Goal: Task Accomplishment & Management: Manage account settings

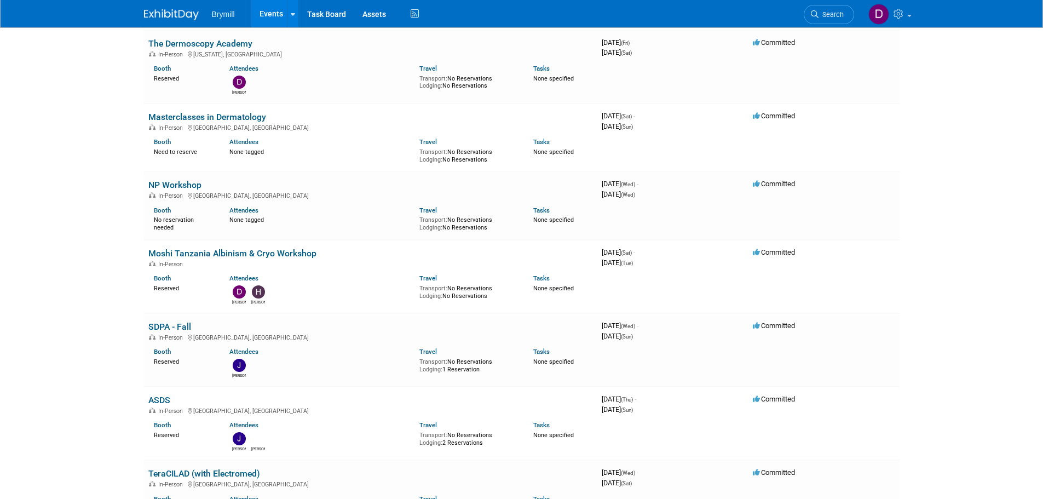
scroll to position [383, 0]
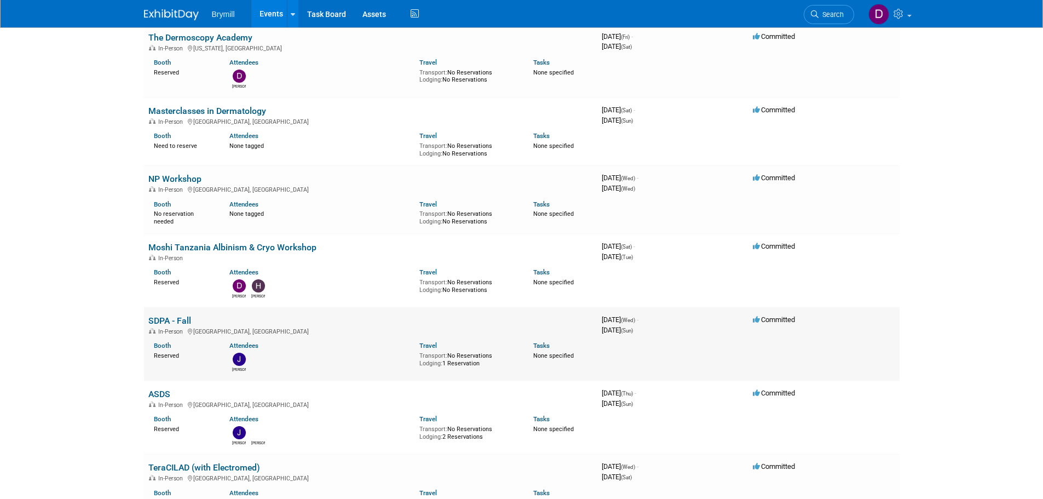
click at [186, 322] on link "SDPA - Fall" at bounding box center [169, 320] width 43 height 10
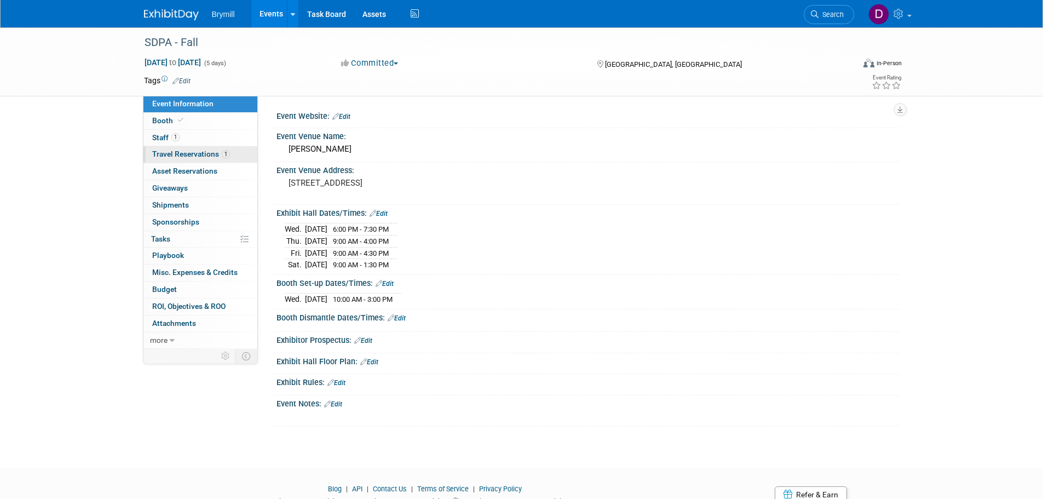
click at [219, 159] on link "1 Travel Reservations 1" at bounding box center [200, 154] width 114 height 16
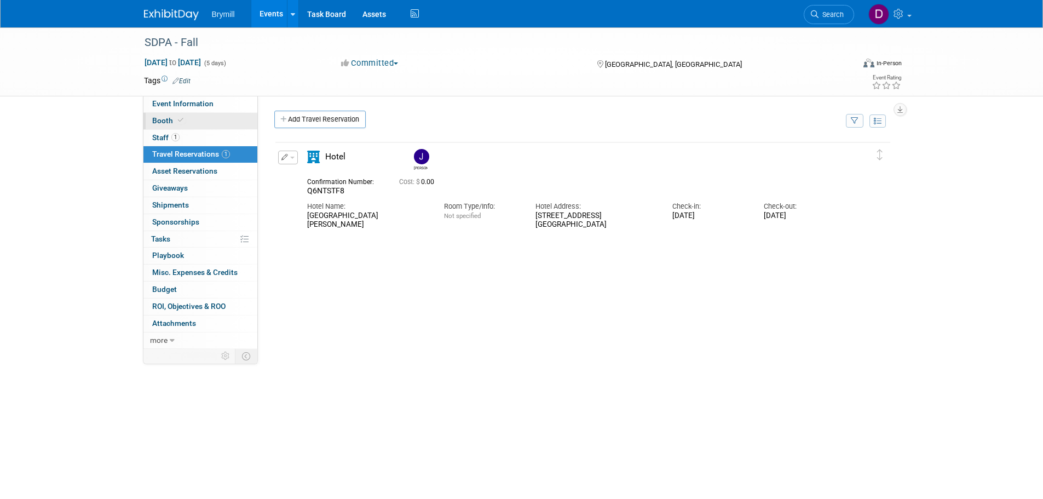
click at [188, 117] on link "Booth" at bounding box center [200, 121] width 114 height 16
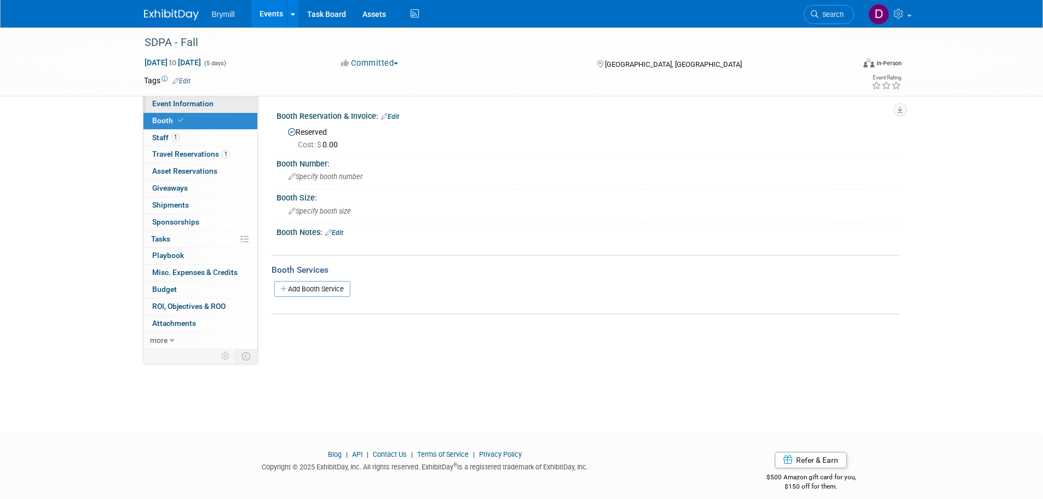
click at [228, 98] on link "Event Information" at bounding box center [200, 104] width 114 height 16
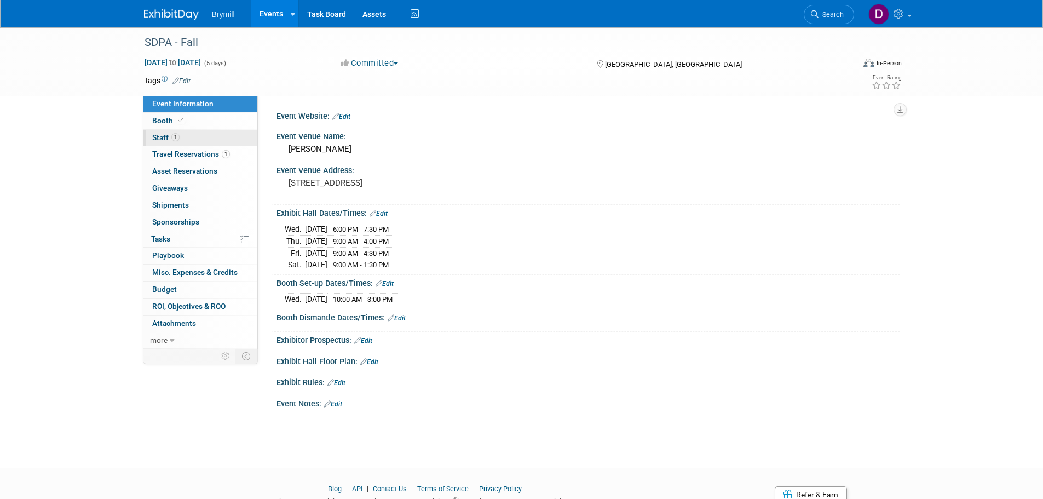
click at [206, 137] on link "1 Staff 1" at bounding box center [200, 138] width 114 height 16
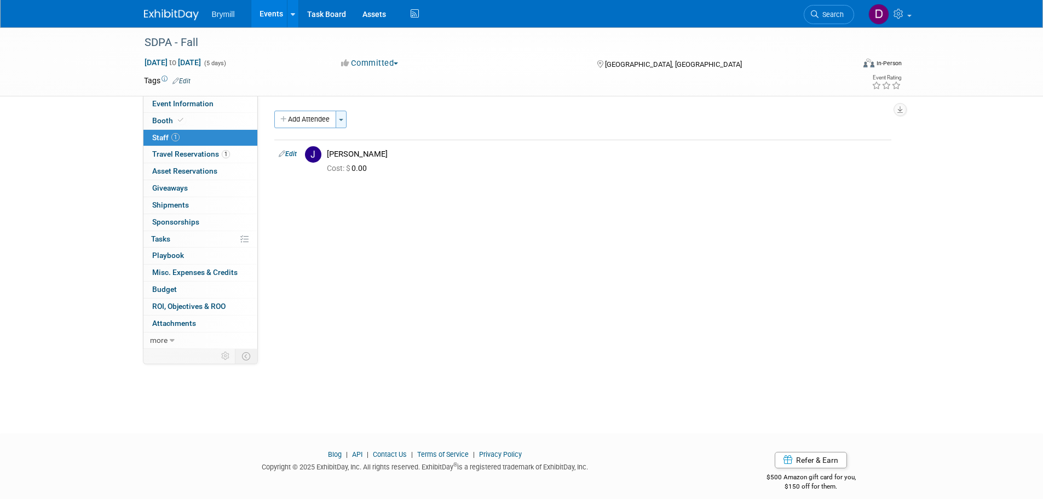
click at [343, 117] on button "Toggle Dropdown" at bounding box center [340, 120] width 11 height 18
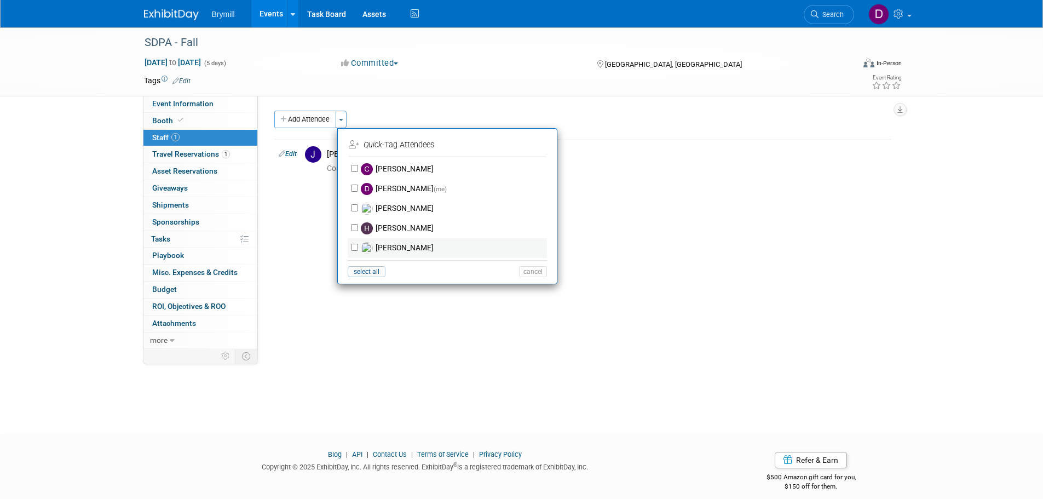
click at [400, 242] on label "Nick Belton" at bounding box center [454, 248] width 193 height 20
click at [358, 244] on input "Nick Belton" at bounding box center [354, 247] width 7 height 7
checkbox input "true"
click at [537, 144] on button "Apply" at bounding box center [528, 145] width 33 height 16
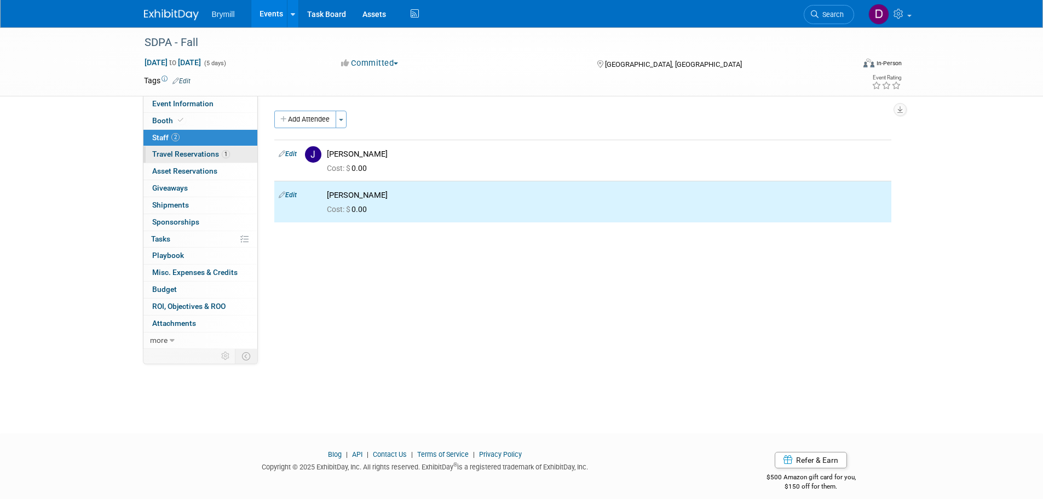
click at [229, 153] on span "1" at bounding box center [226, 154] width 8 height 8
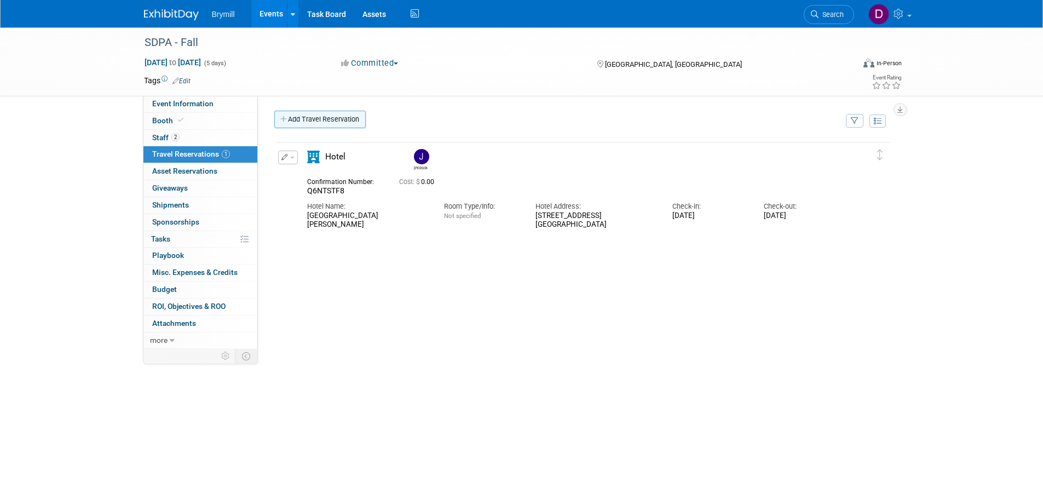
click at [309, 120] on link "Add Travel Reservation" at bounding box center [319, 120] width 91 height 18
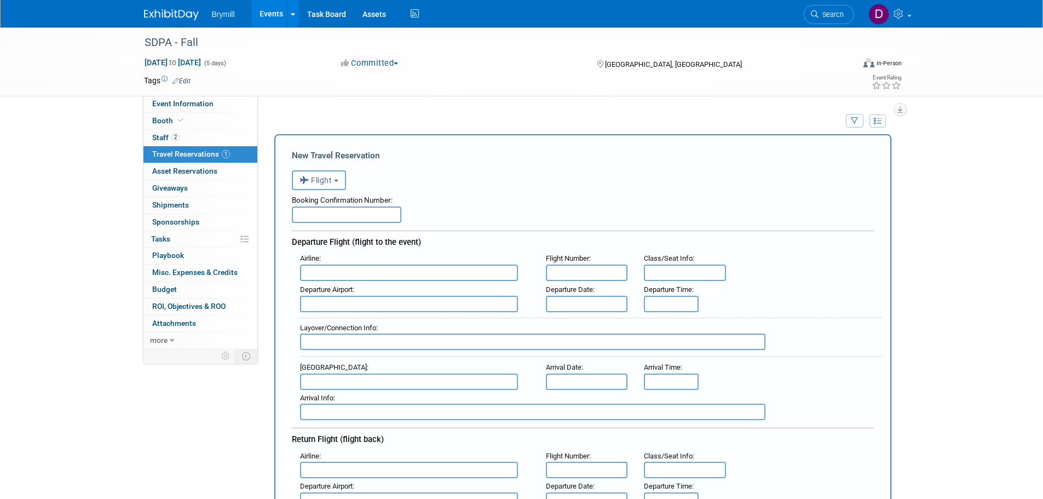
click at [321, 175] on button "Flight" at bounding box center [319, 180] width 54 height 20
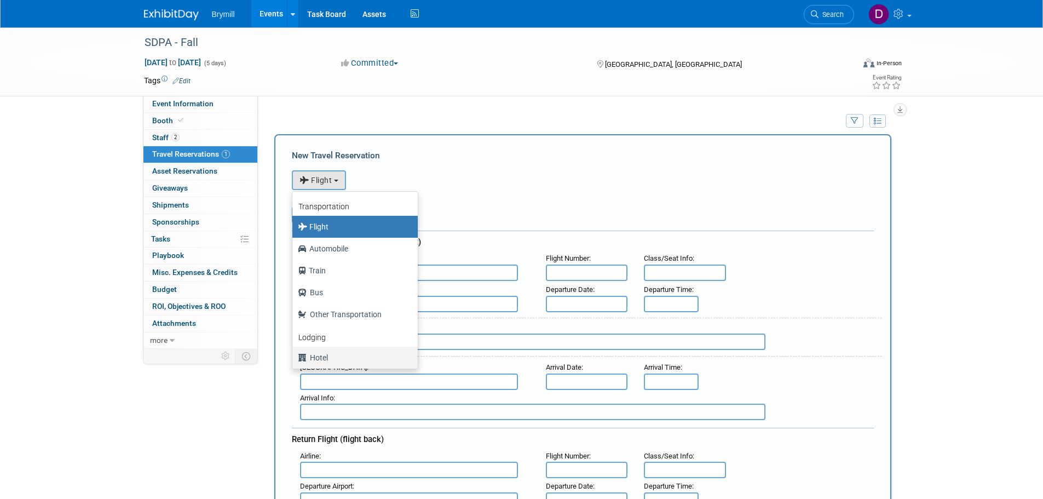
click at [330, 360] on label "Hotel" at bounding box center [352, 358] width 109 height 18
click at [294, 360] on input "Hotel" at bounding box center [290, 355] width 7 height 7
select select "6"
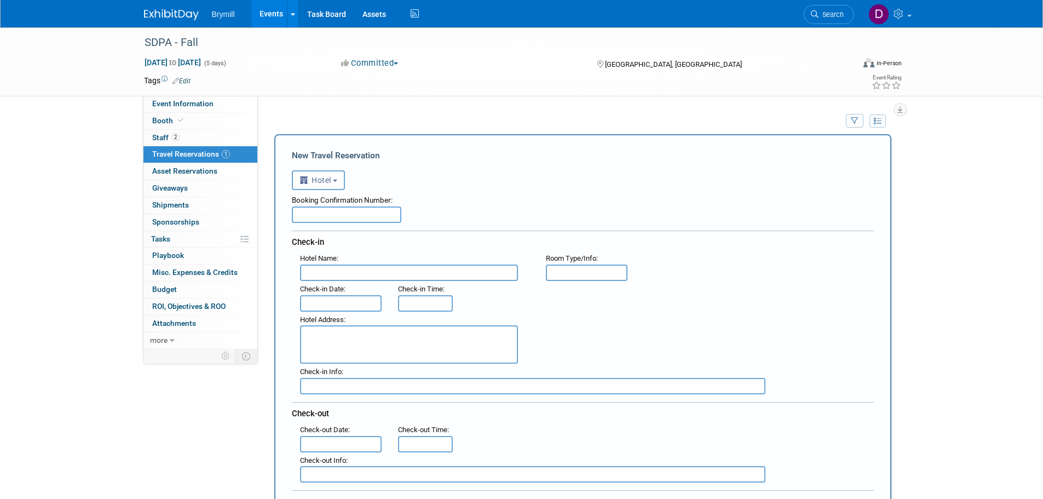
click at [341, 222] on input "text" at bounding box center [346, 214] width 109 height 16
paste input "0RWRUQUF"
type input "0RWRUQUF"
click at [378, 269] on input "text" at bounding box center [409, 272] width 218 height 16
paste input "JW Marriott San Antonio Hill Country Resort & Spa"
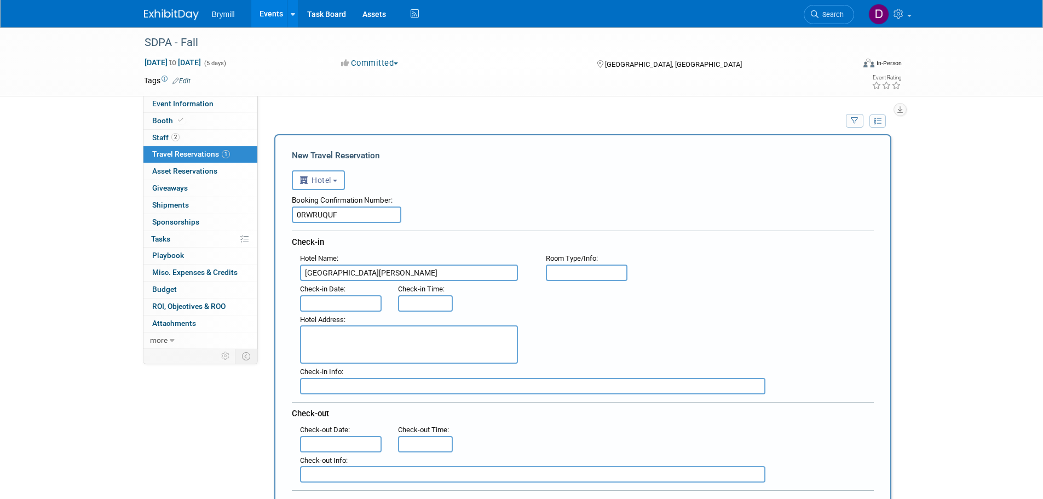
type input "JW Marriott San Antonio Hill Country Resort & Spa"
click at [368, 306] on body "Brymill Events Add Event Bulk Upload Events Shareable Event Boards Recently Vie…" at bounding box center [521, 249] width 1043 height 499
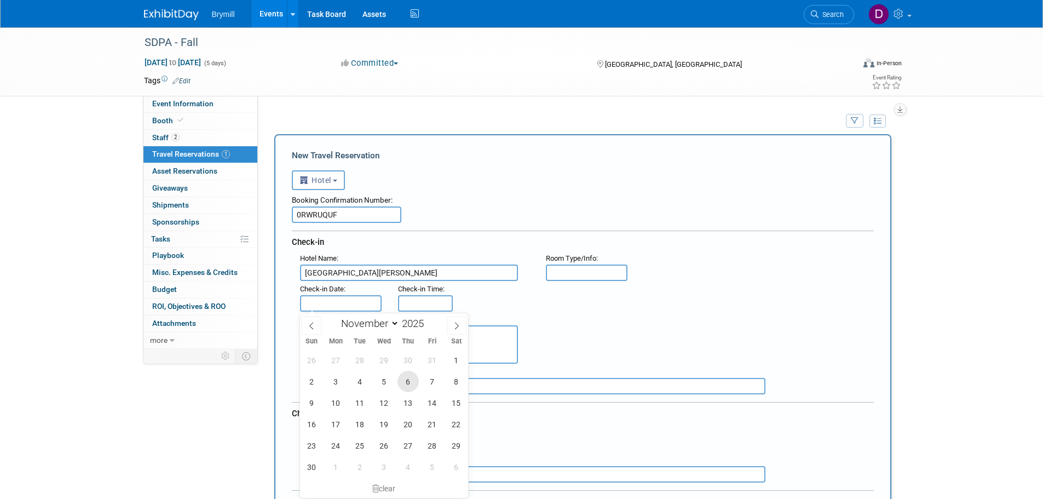
click at [406, 379] on span "6" at bounding box center [407, 380] width 21 height 21
type input "Nov 6, 2025"
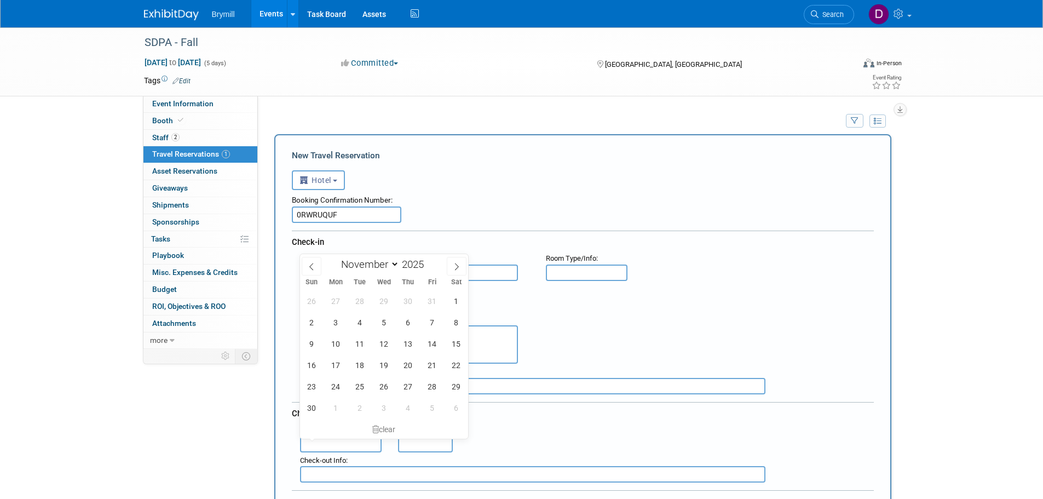
click at [339, 447] on input "text" at bounding box center [341, 444] width 82 height 16
click at [460, 329] on span "8" at bounding box center [455, 321] width 21 height 21
type input "Nov 8, 2025"
click at [691, 320] on div "Hotel Address :" at bounding box center [587, 337] width 590 height 53
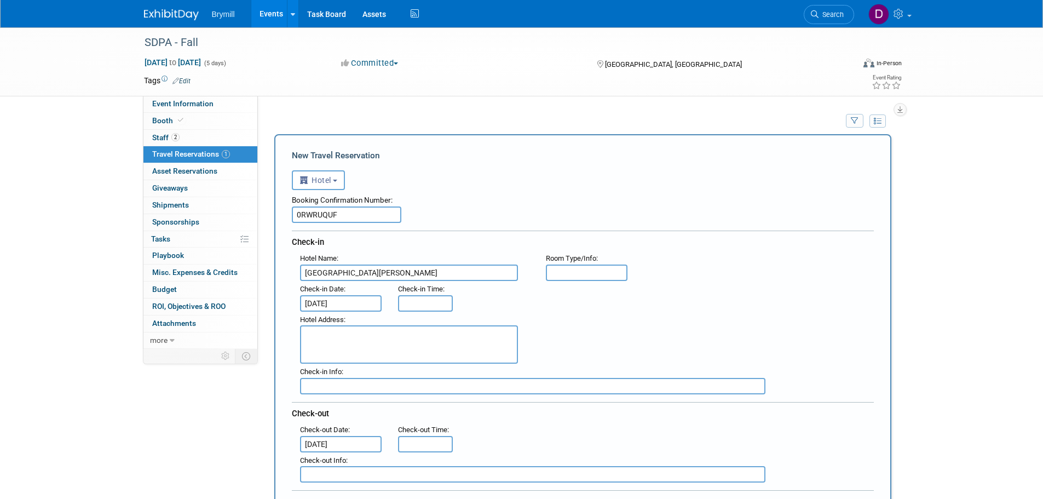
click at [389, 338] on textarea at bounding box center [409, 344] width 218 height 38
paste textarea "23808 Resort Parkway San Antonio , TX 78261"
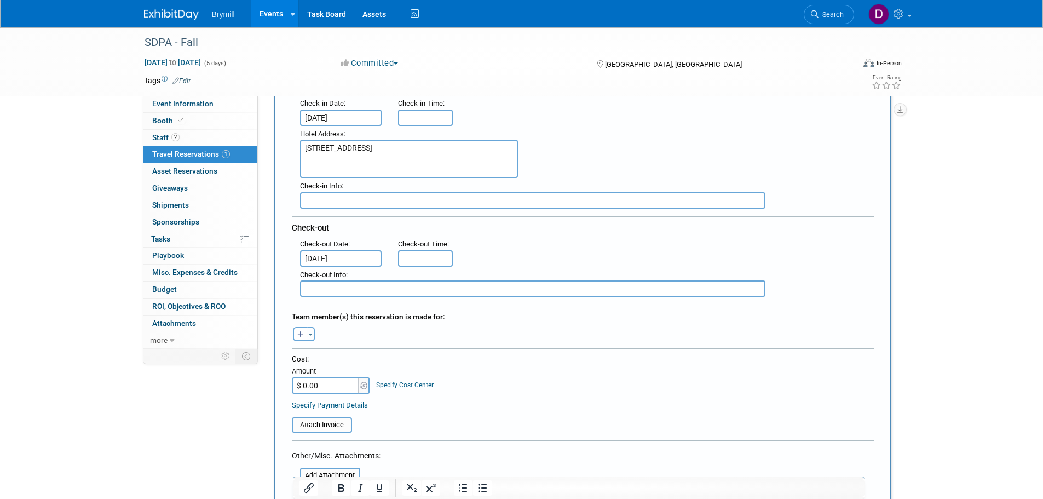
scroll to position [328, 0]
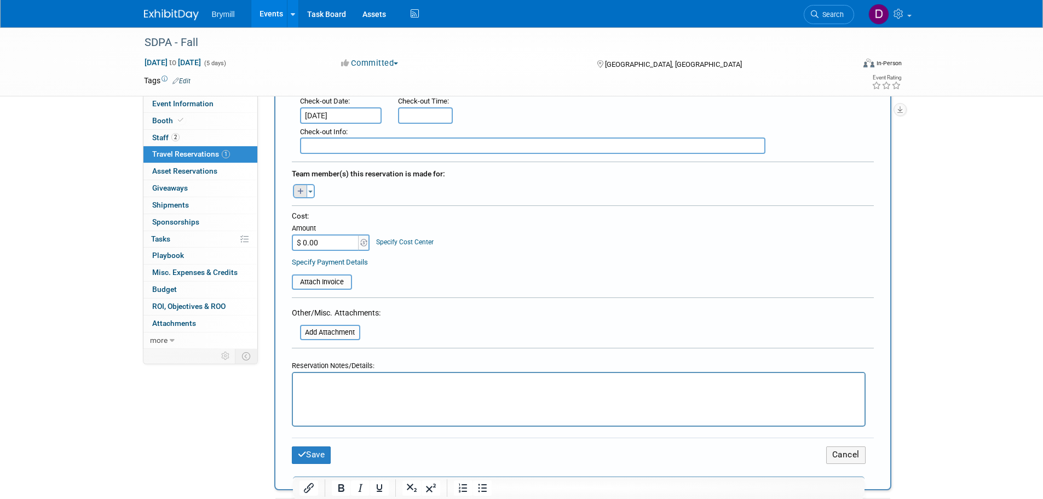
type textarea "23808 Resort Parkway San Antonio , TX 78261"
click at [303, 192] on icon "button" at bounding box center [300, 191] width 7 height 7
select select
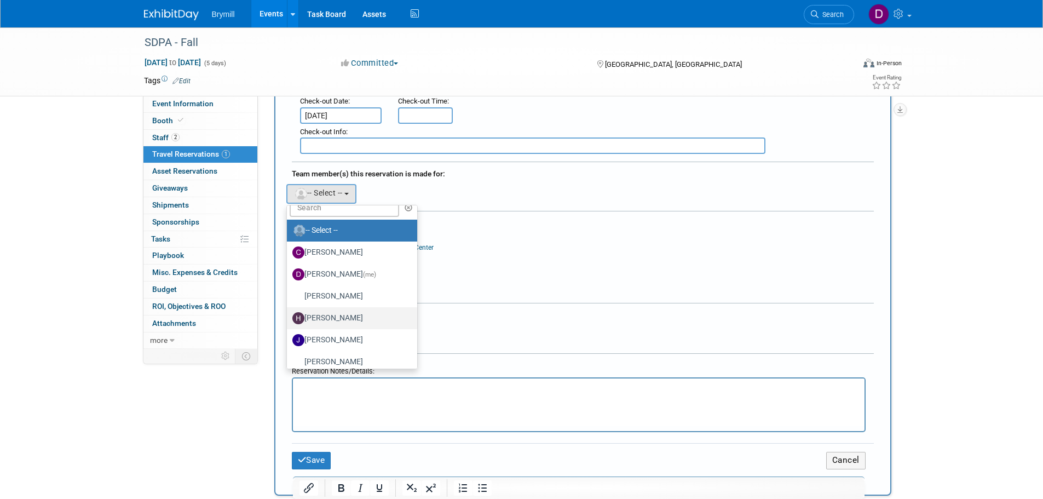
scroll to position [20, 0]
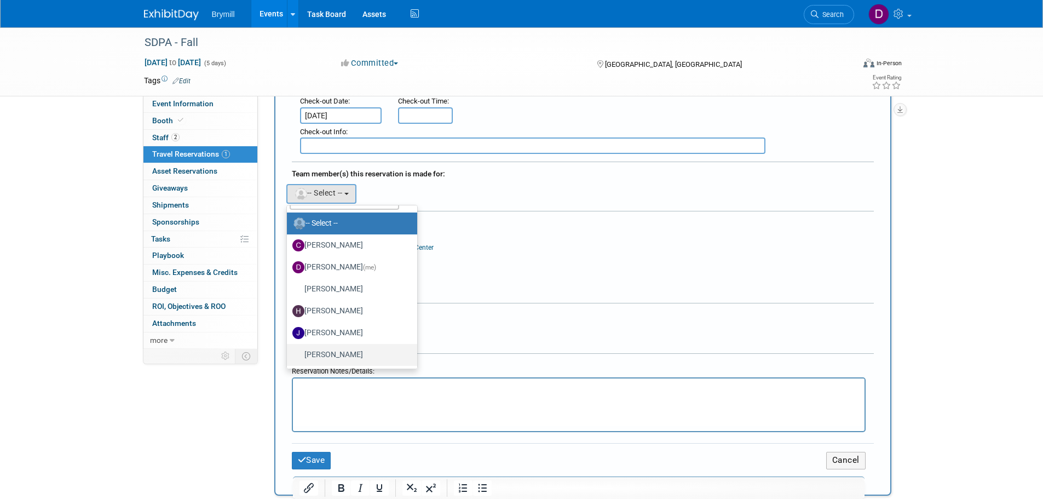
click at [344, 356] on label "Nick Belton" at bounding box center [349, 355] width 114 height 18
click at [288, 356] on input "Nick Belton" at bounding box center [284, 353] width 7 height 7
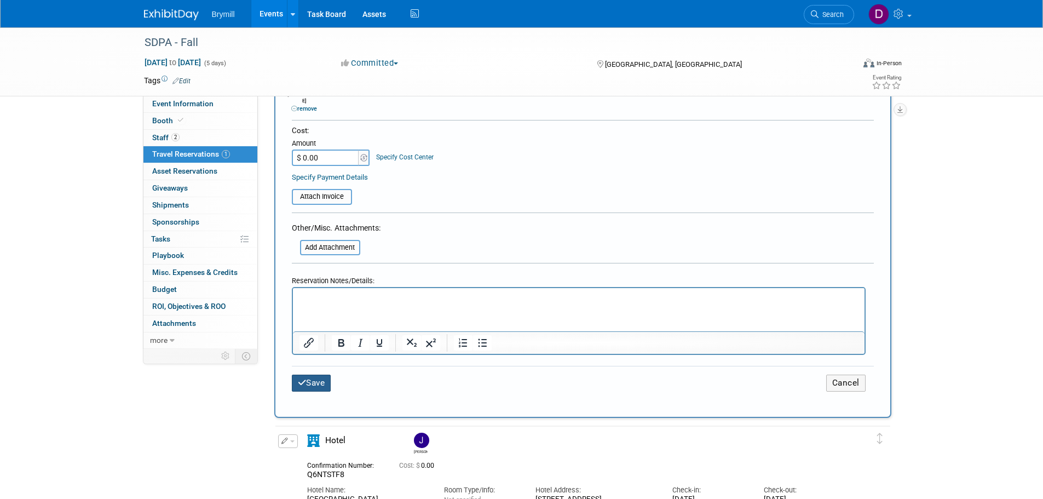
click at [326, 383] on button "Save" at bounding box center [311, 382] width 39 height 17
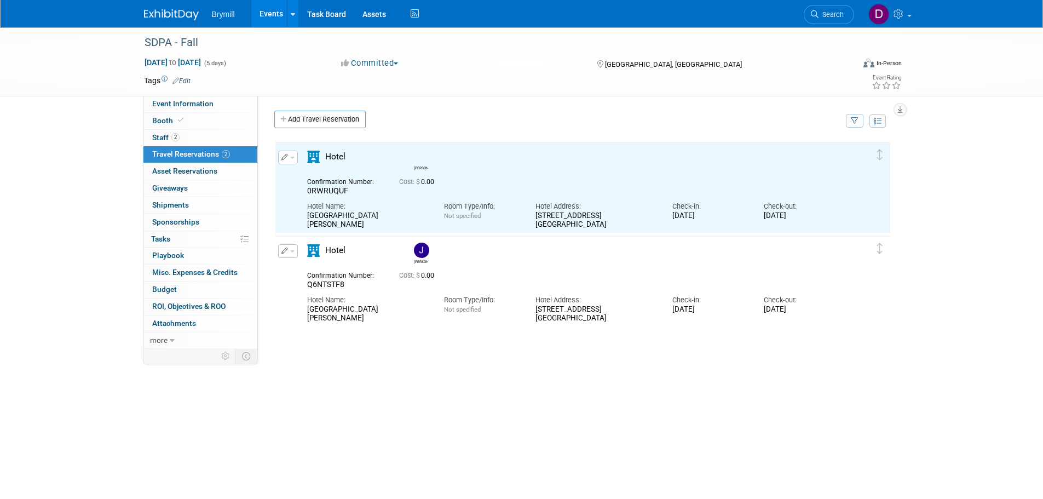
scroll to position [0, 0]
